Goal: Task Accomplishment & Management: Manage account settings

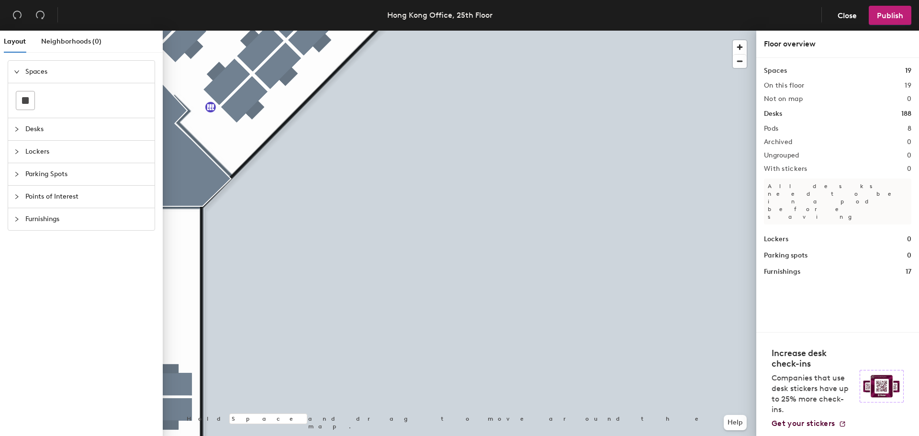
click at [835, 184] on div "Layout Neighborhoods (0) Spaces Desks Lockers Parking Spots Points of Interest …" at bounding box center [459, 235] width 919 height 409
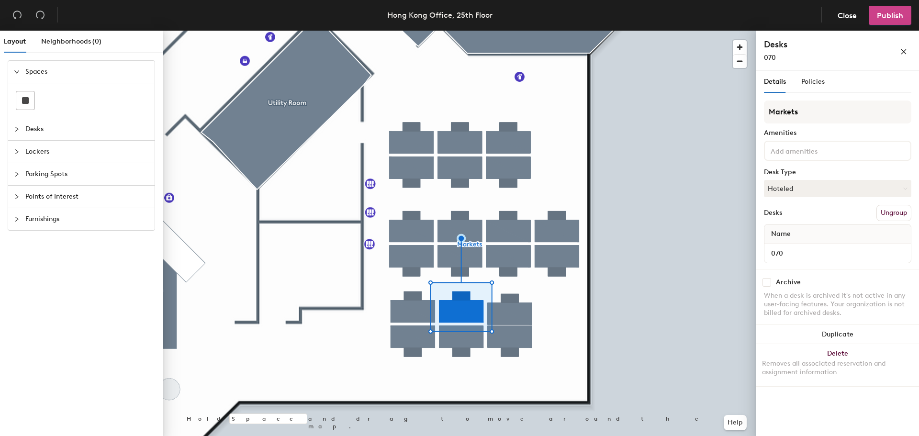
click at [882, 11] on span "Publish" at bounding box center [889, 15] width 26 height 9
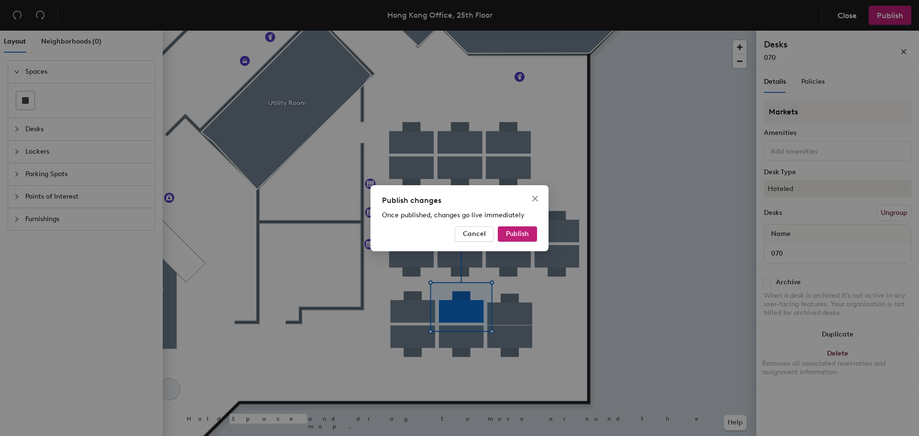
drag, startPoint x: 514, startPoint y: 230, endPoint x: 600, endPoint y: 227, distance: 86.2
click at [514, 230] on span "Publish" at bounding box center [517, 234] width 23 height 8
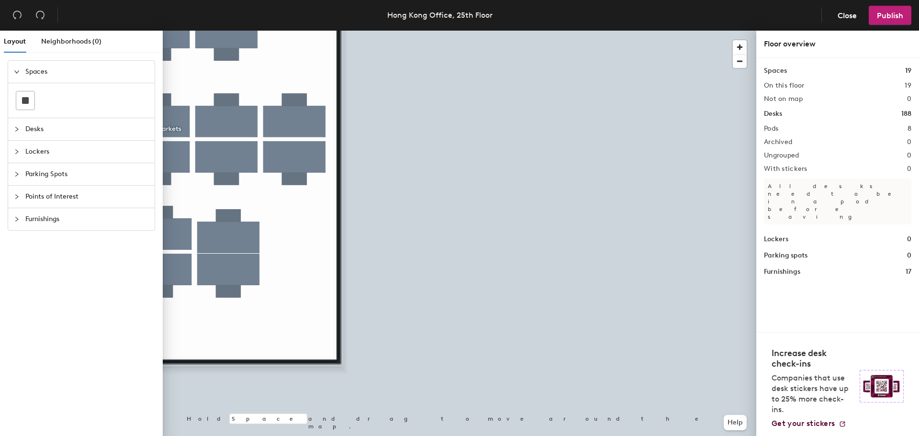
click at [780, 328] on div "Layout Neighborhoods (0) Spaces Desks Lockers Parking Spots Points of Interest …" at bounding box center [459, 235] width 919 height 409
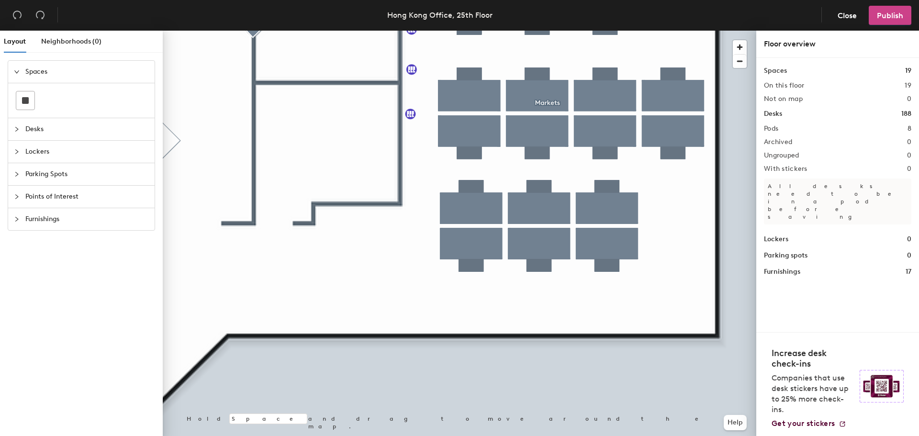
click at [884, 18] on span "Publish" at bounding box center [889, 15] width 26 height 9
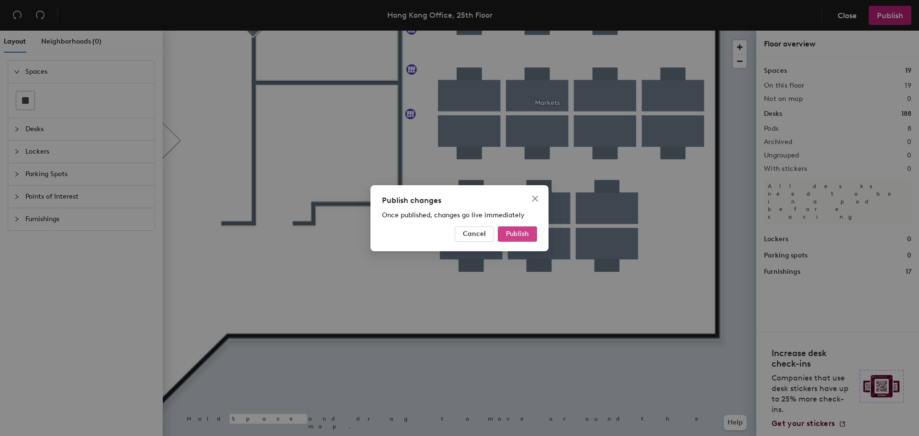
click at [508, 233] on span "Publish" at bounding box center [517, 234] width 23 height 8
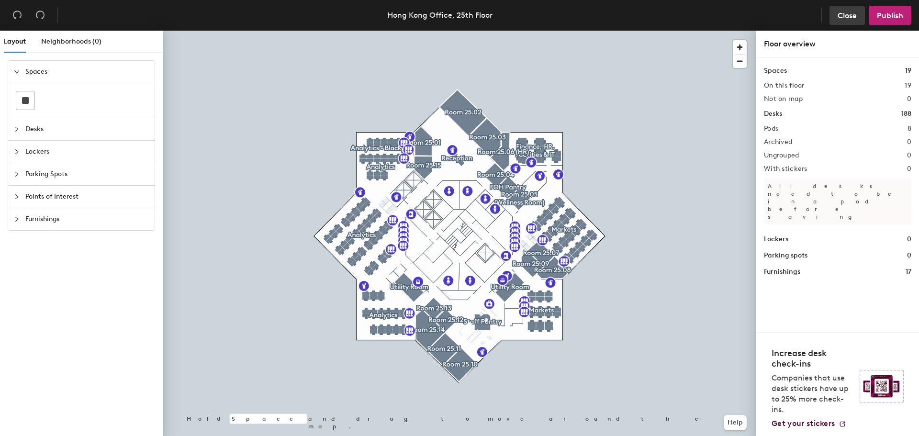
click at [841, 11] on span "Close" at bounding box center [846, 15] width 19 height 9
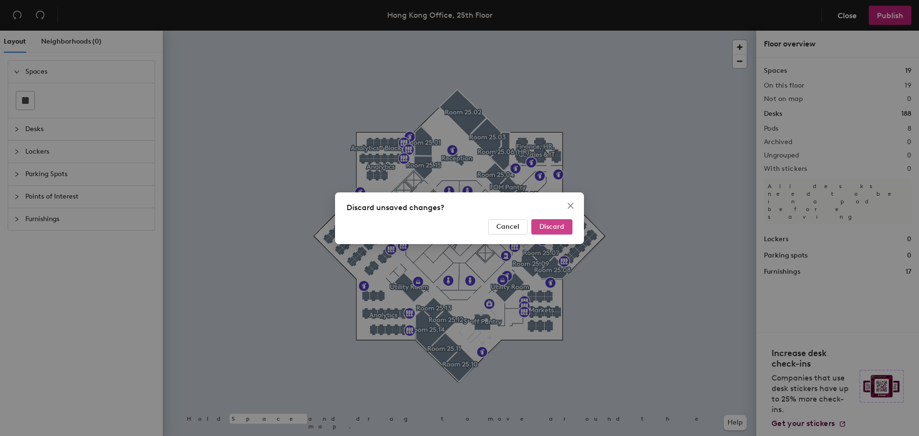
click at [551, 231] on button "Discard" at bounding box center [551, 226] width 41 height 15
